Goal: Navigation & Orientation: Go to known website

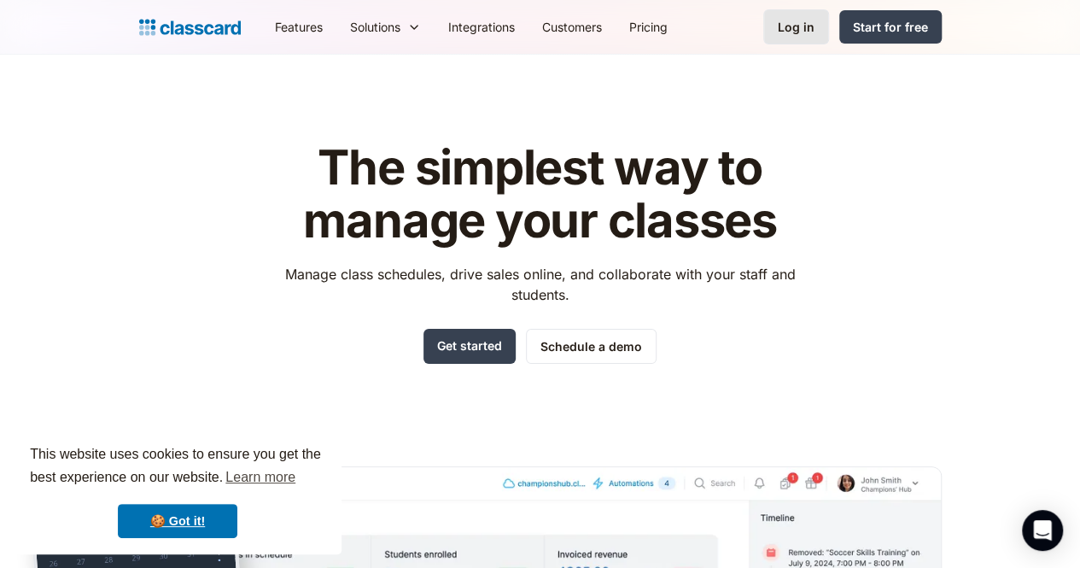
click at [829, 24] on link "Log in" at bounding box center [796, 26] width 66 height 35
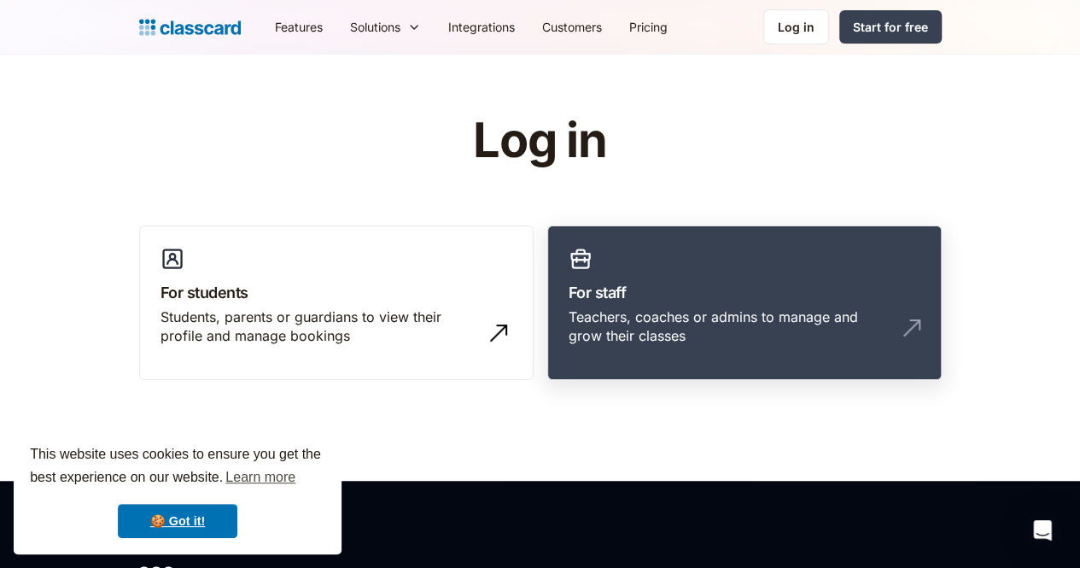
click at [696, 301] on h3 "For staff" at bounding box center [745, 292] width 352 height 23
